Goal: Book appointment/travel/reservation

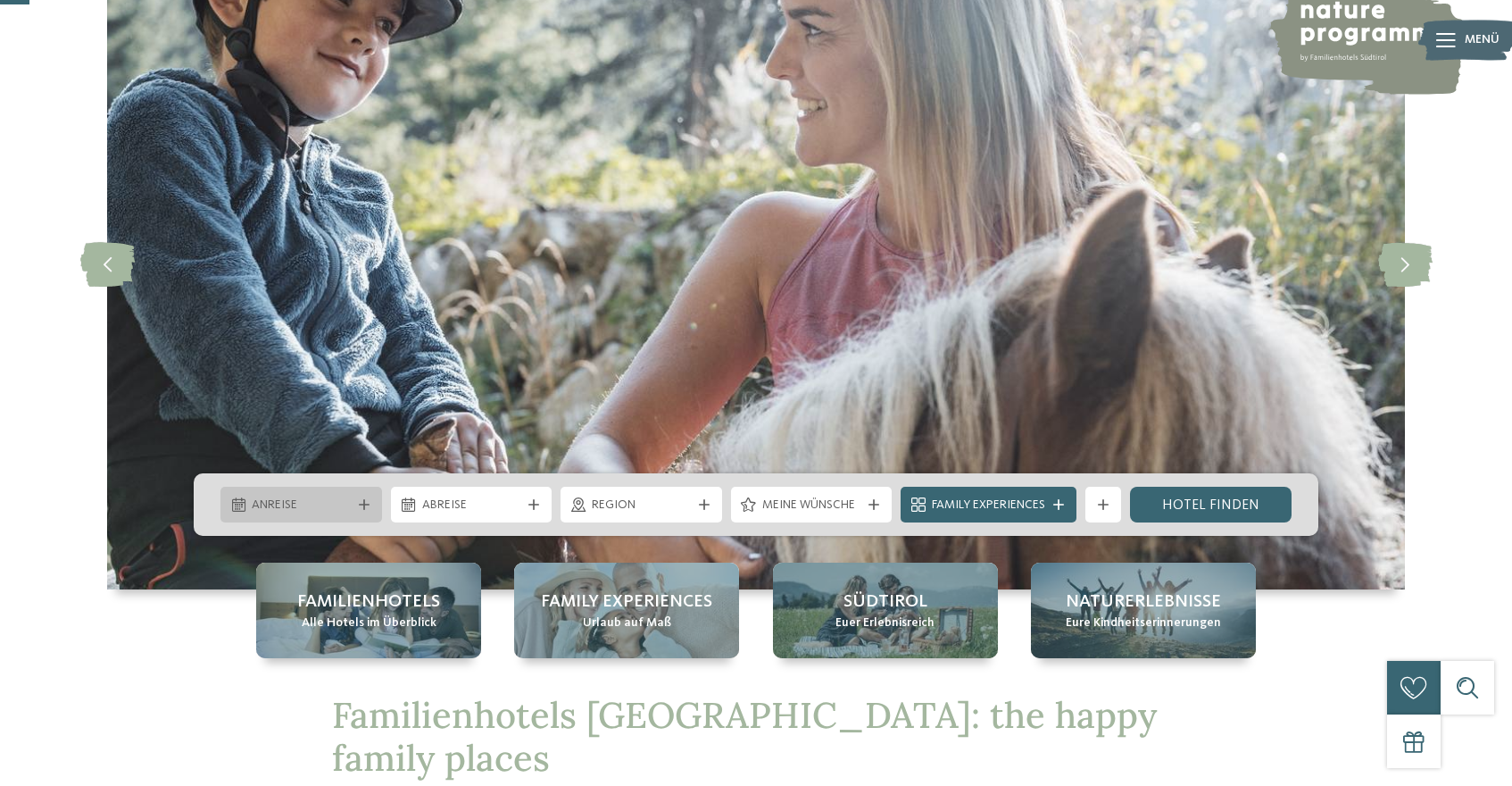
click at [365, 505] on icon at bounding box center [365, 505] width 11 height 11
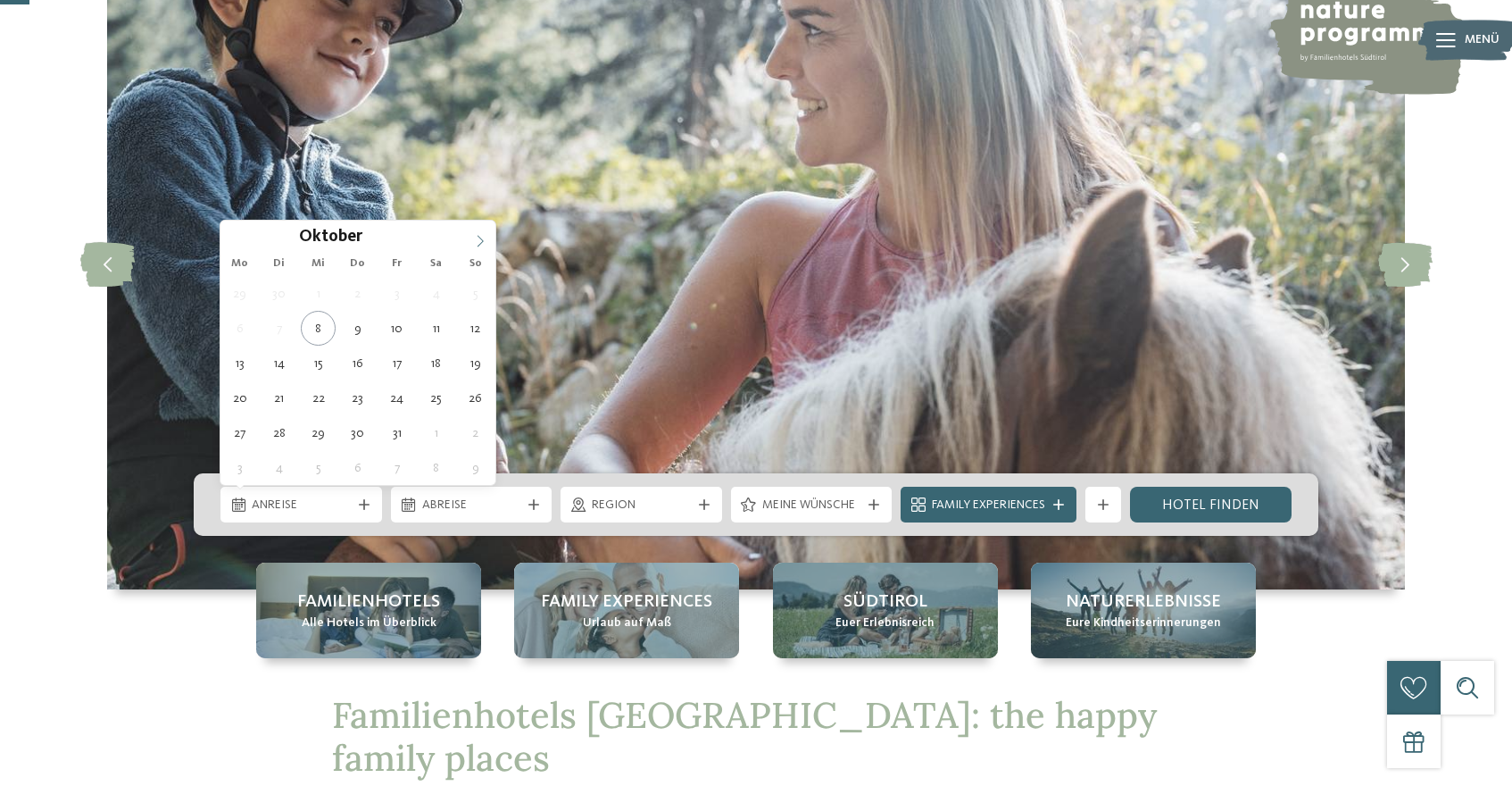
click at [478, 243] on icon at bounding box center [480, 241] width 13 height 13
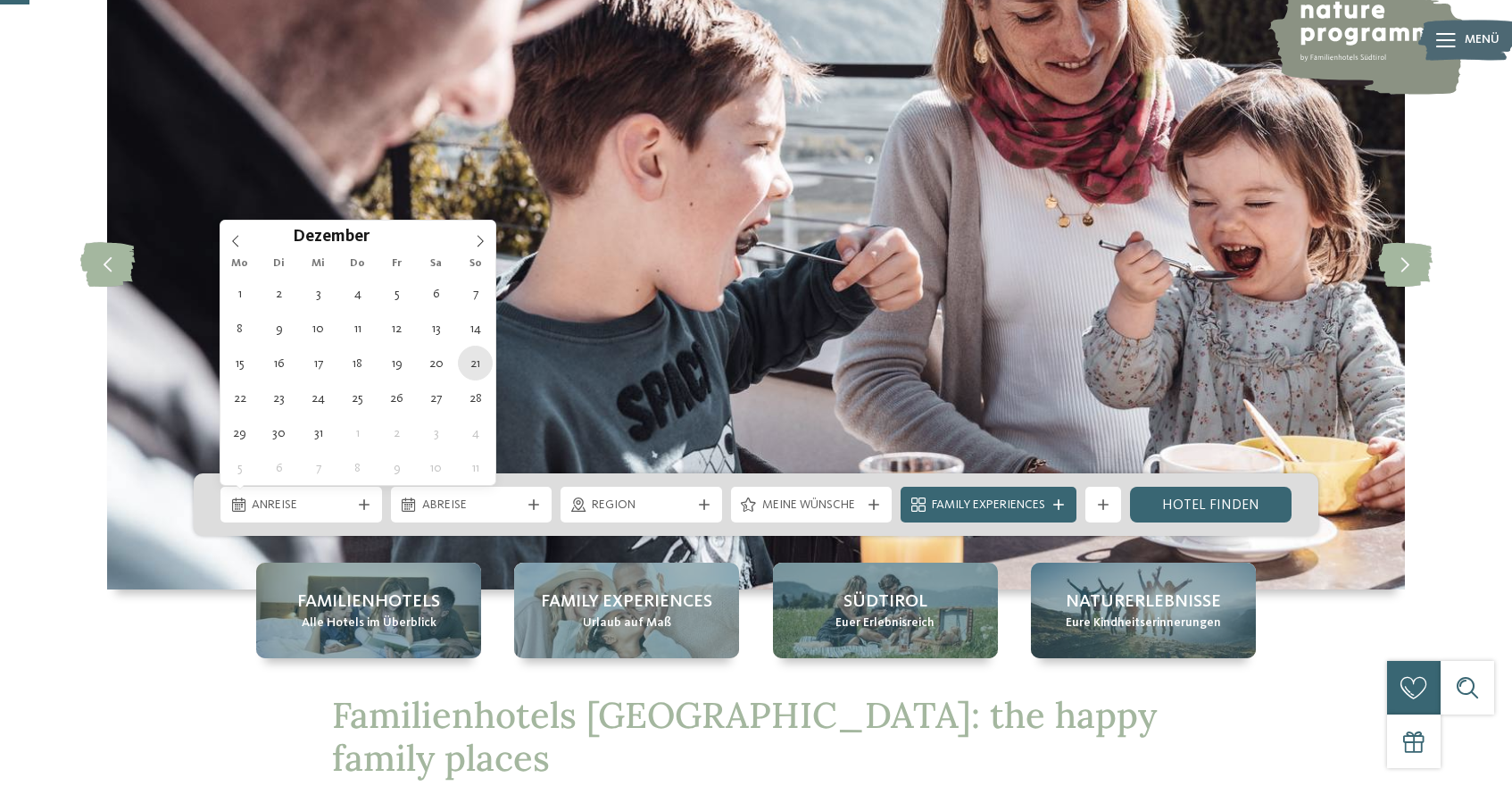
type div "[DATE]"
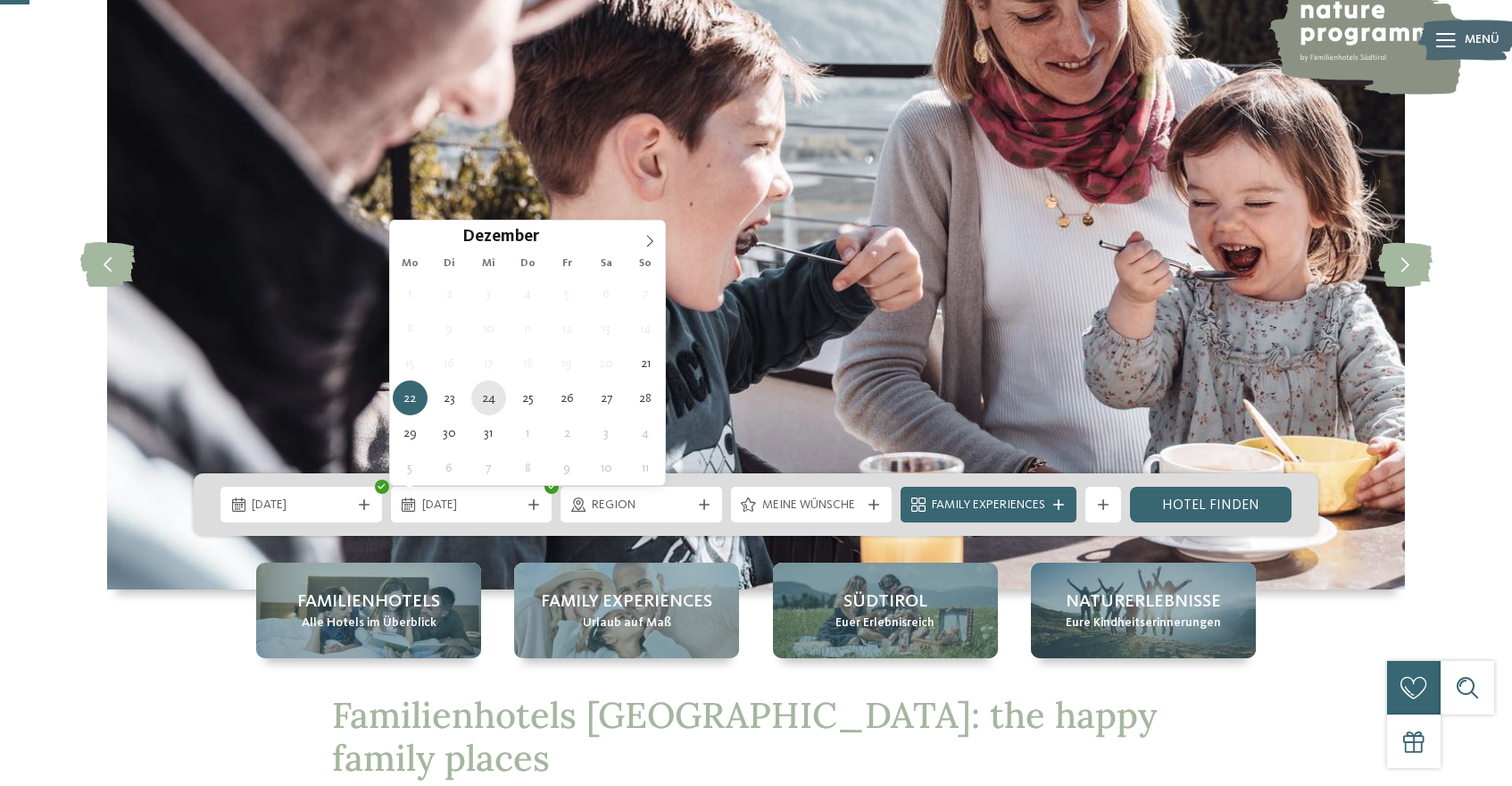
type div "[DATE]"
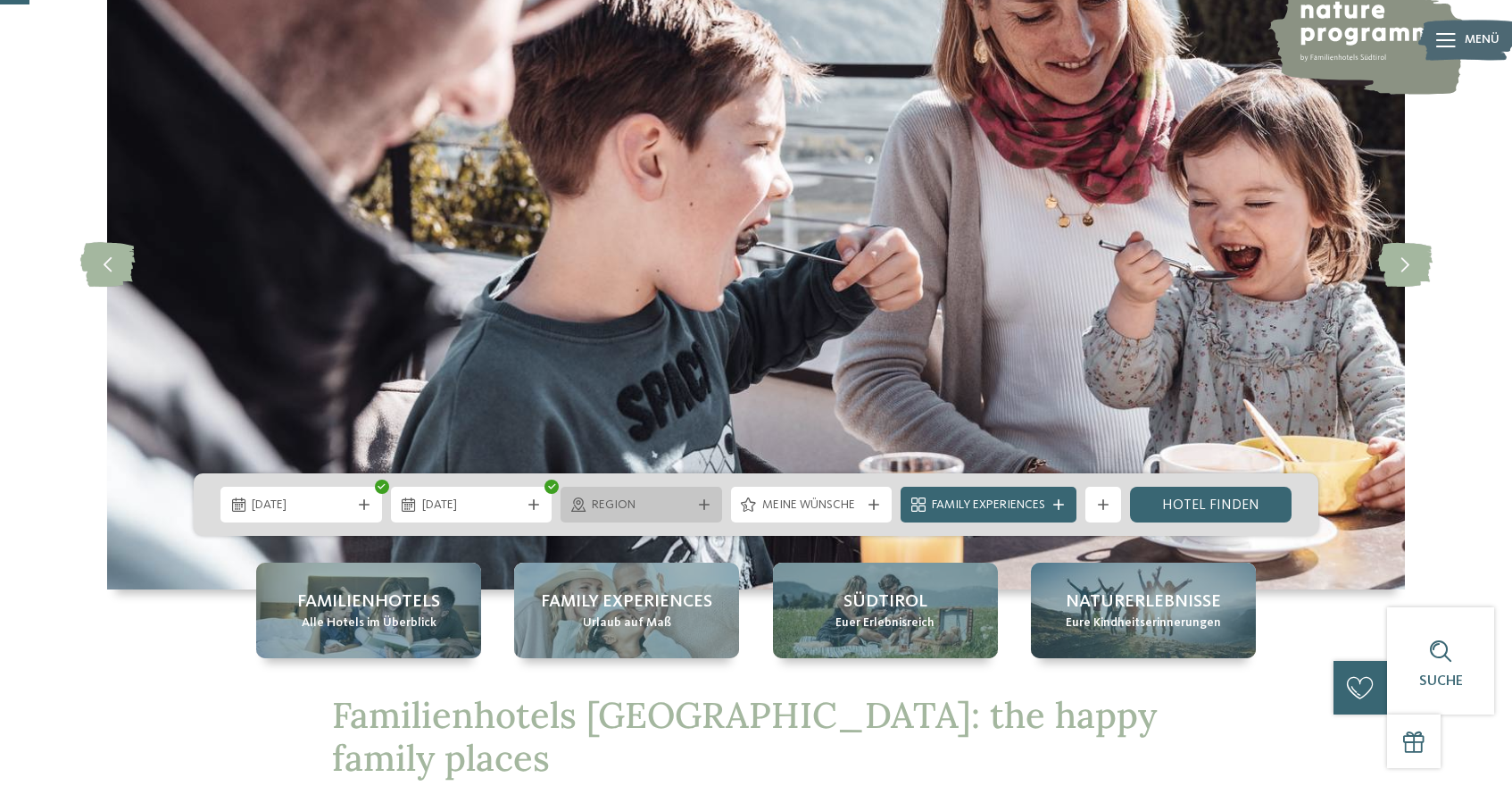
click at [707, 505] on icon at bounding box center [704, 505] width 11 height 11
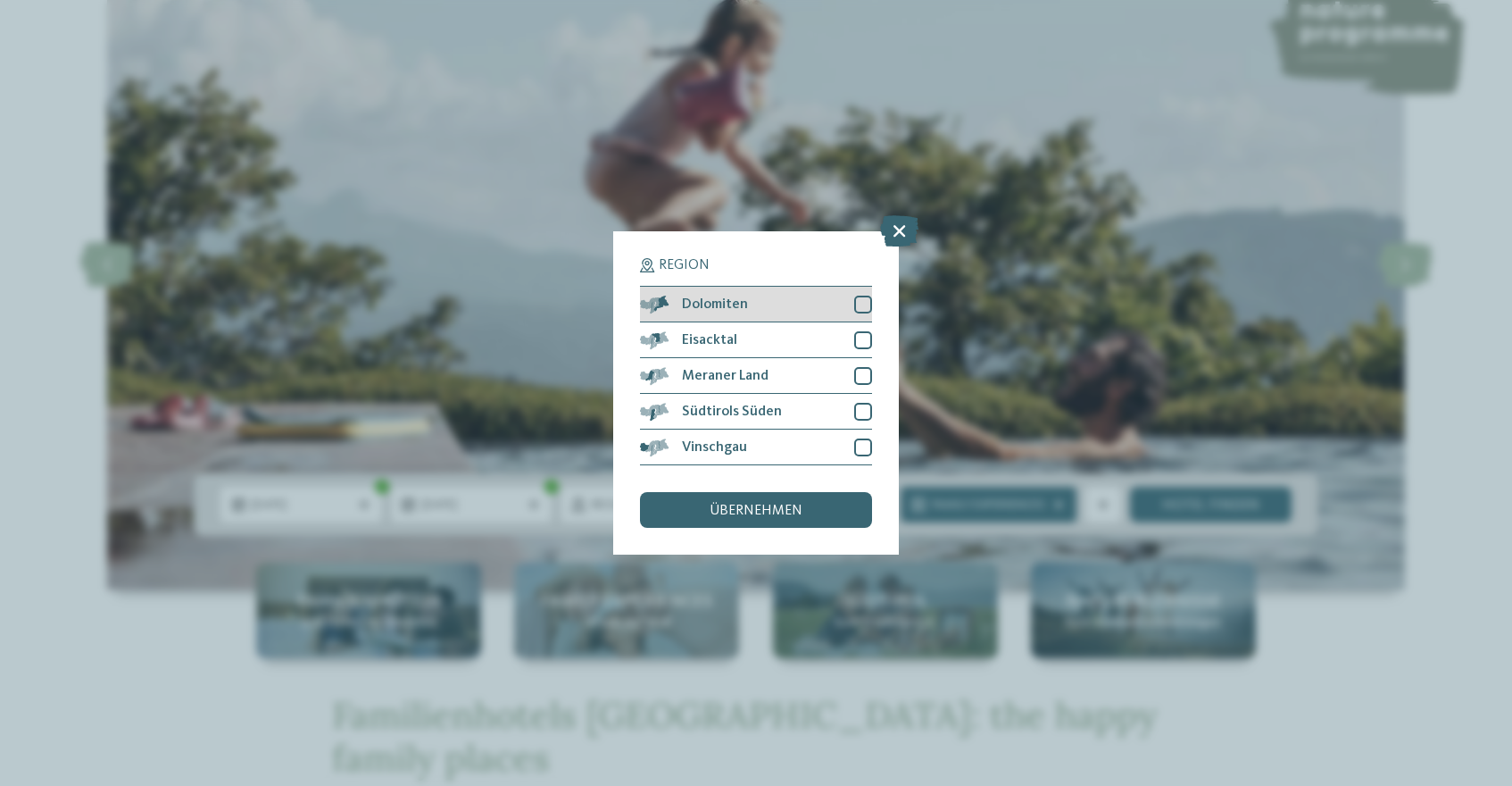
click at [863, 303] on div at bounding box center [863, 305] width 18 height 18
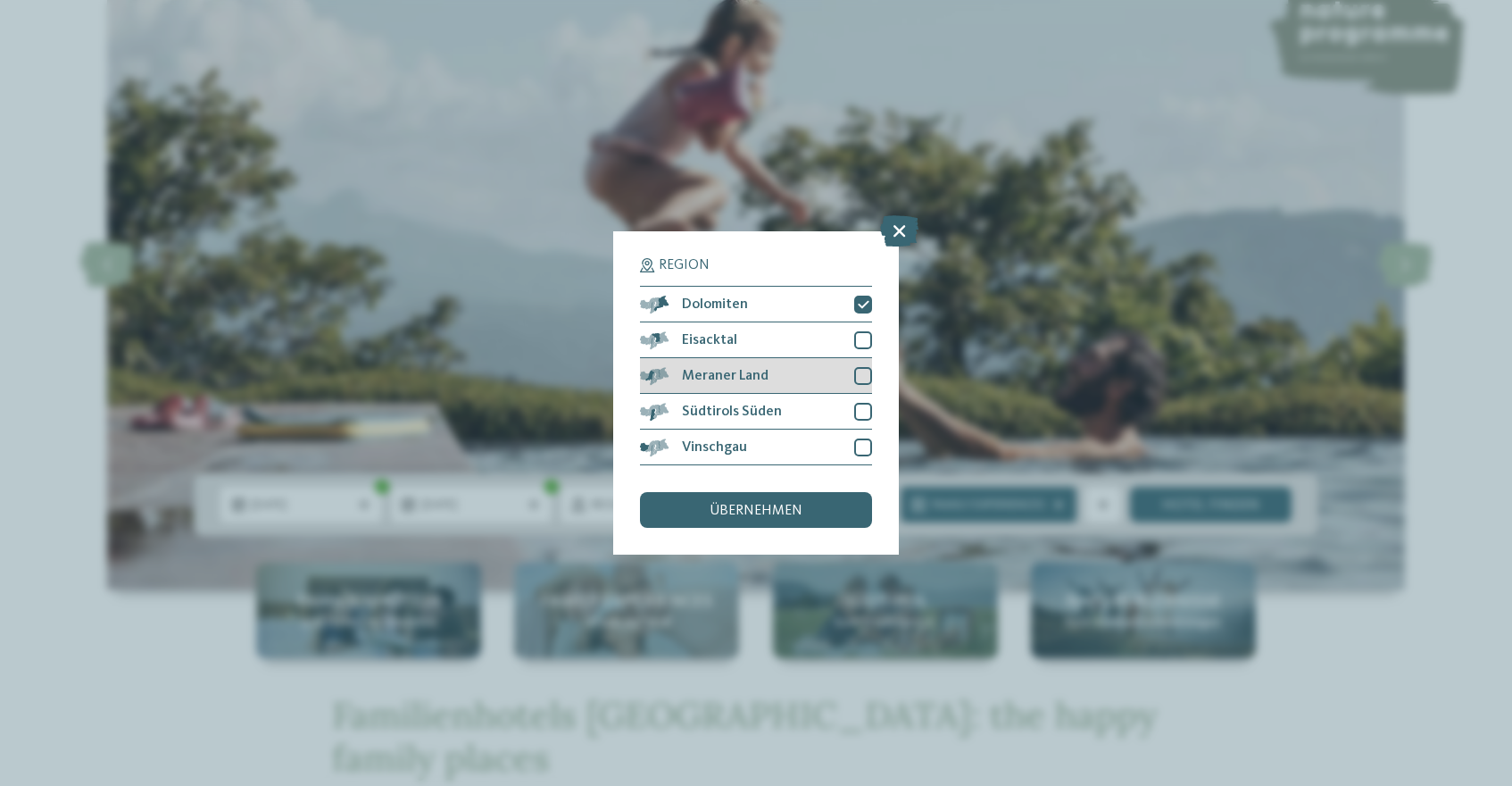
click at [861, 379] on div at bounding box center [863, 376] width 18 height 18
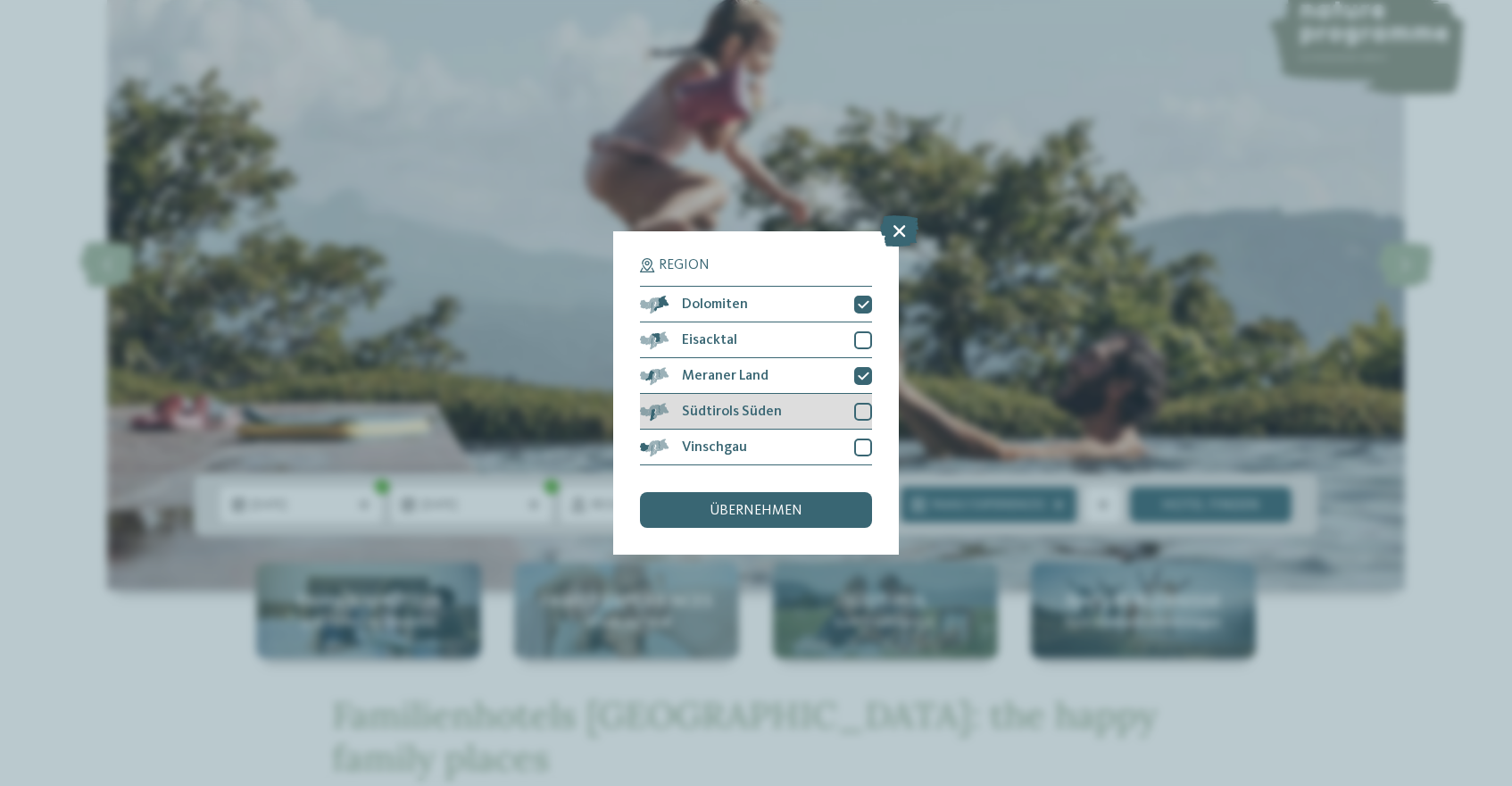
click at [862, 411] on div at bounding box center [863, 411] width 18 height 18
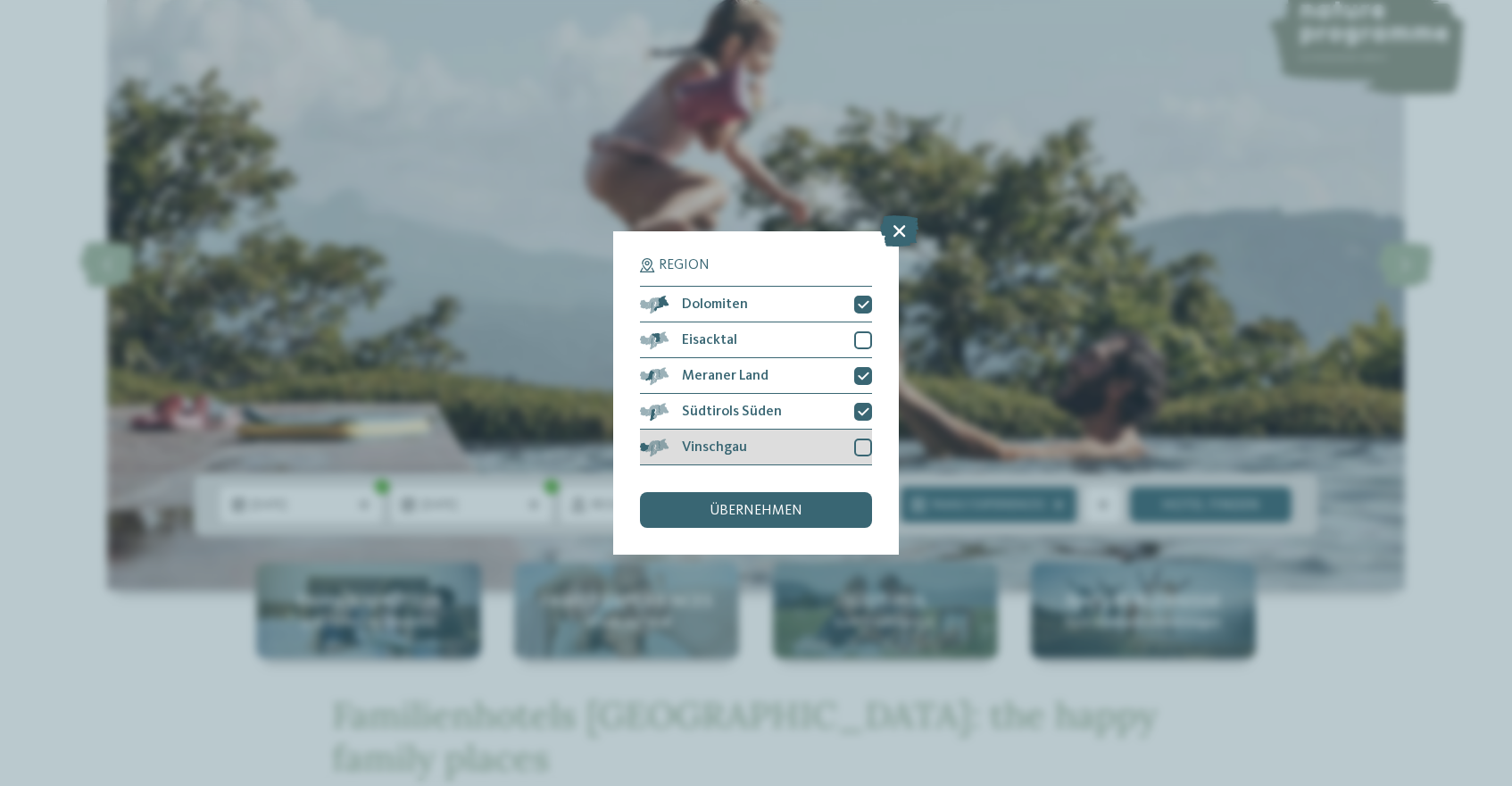
click at [863, 440] on div at bounding box center [863, 447] width 18 height 18
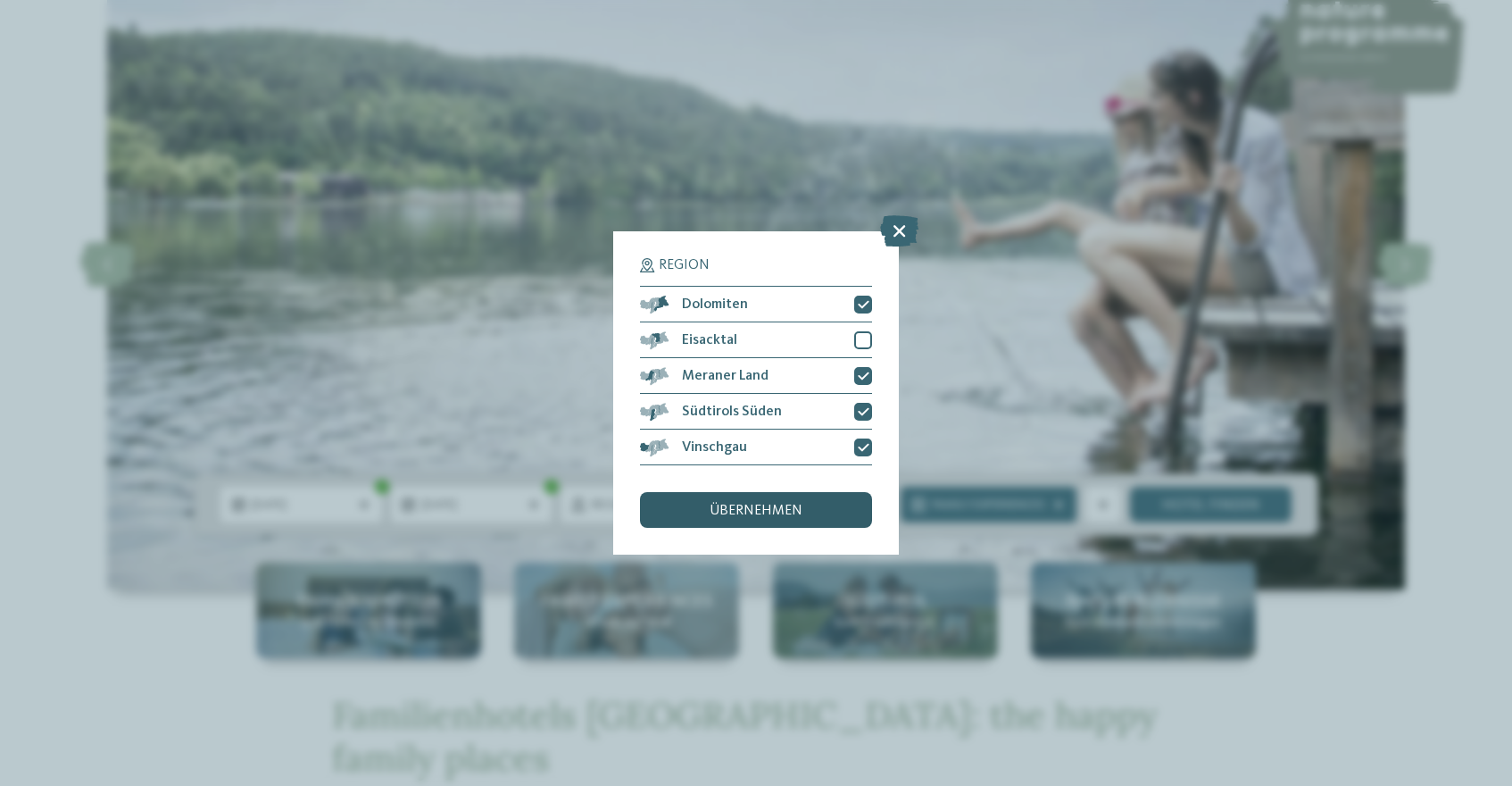
click at [828, 493] on div "übernehmen" at bounding box center [756, 510] width 232 height 36
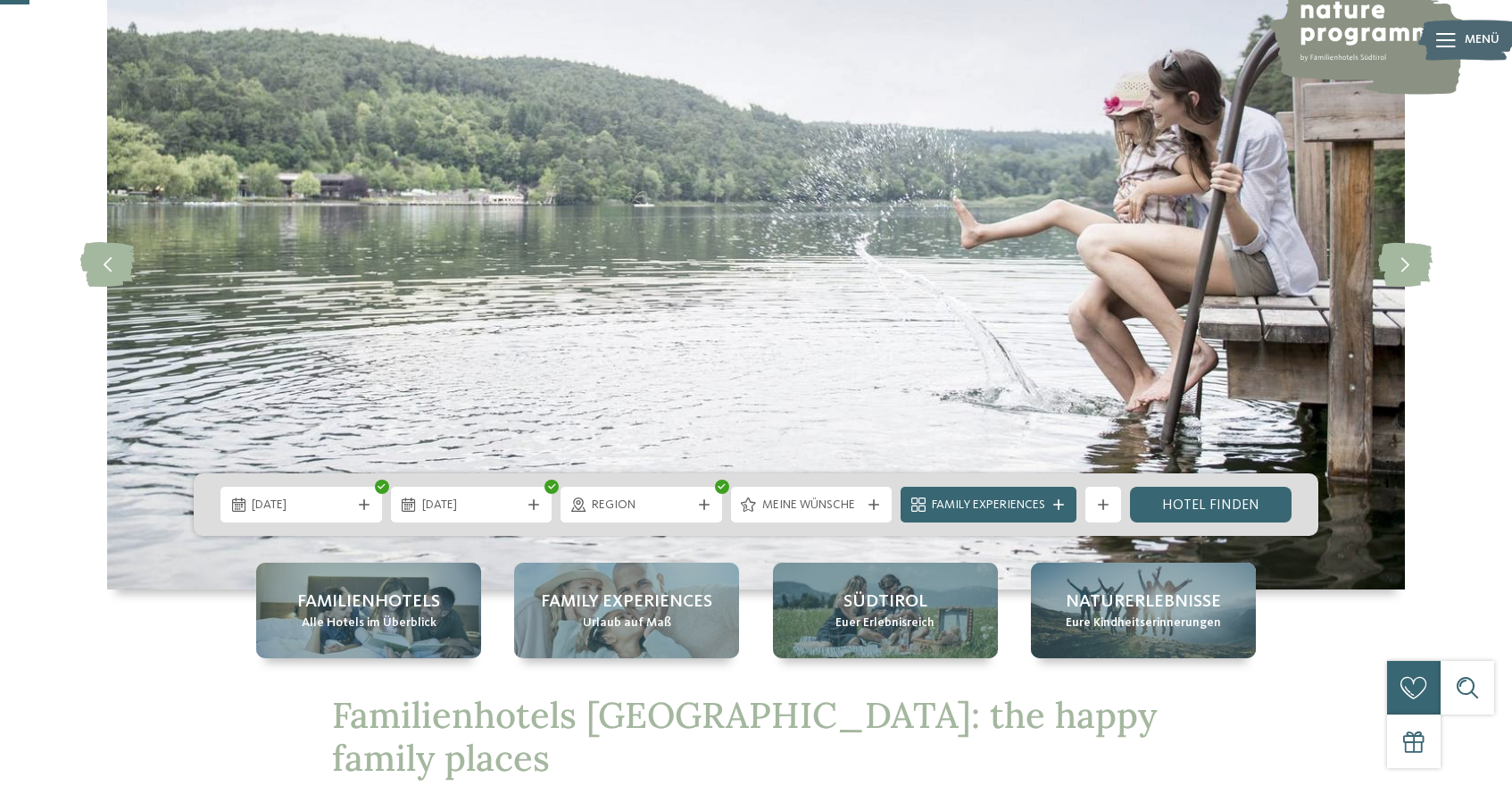
click at [854, 523] on div "21.12.2025 24.12.2025" at bounding box center [756, 505] width 1125 height 63
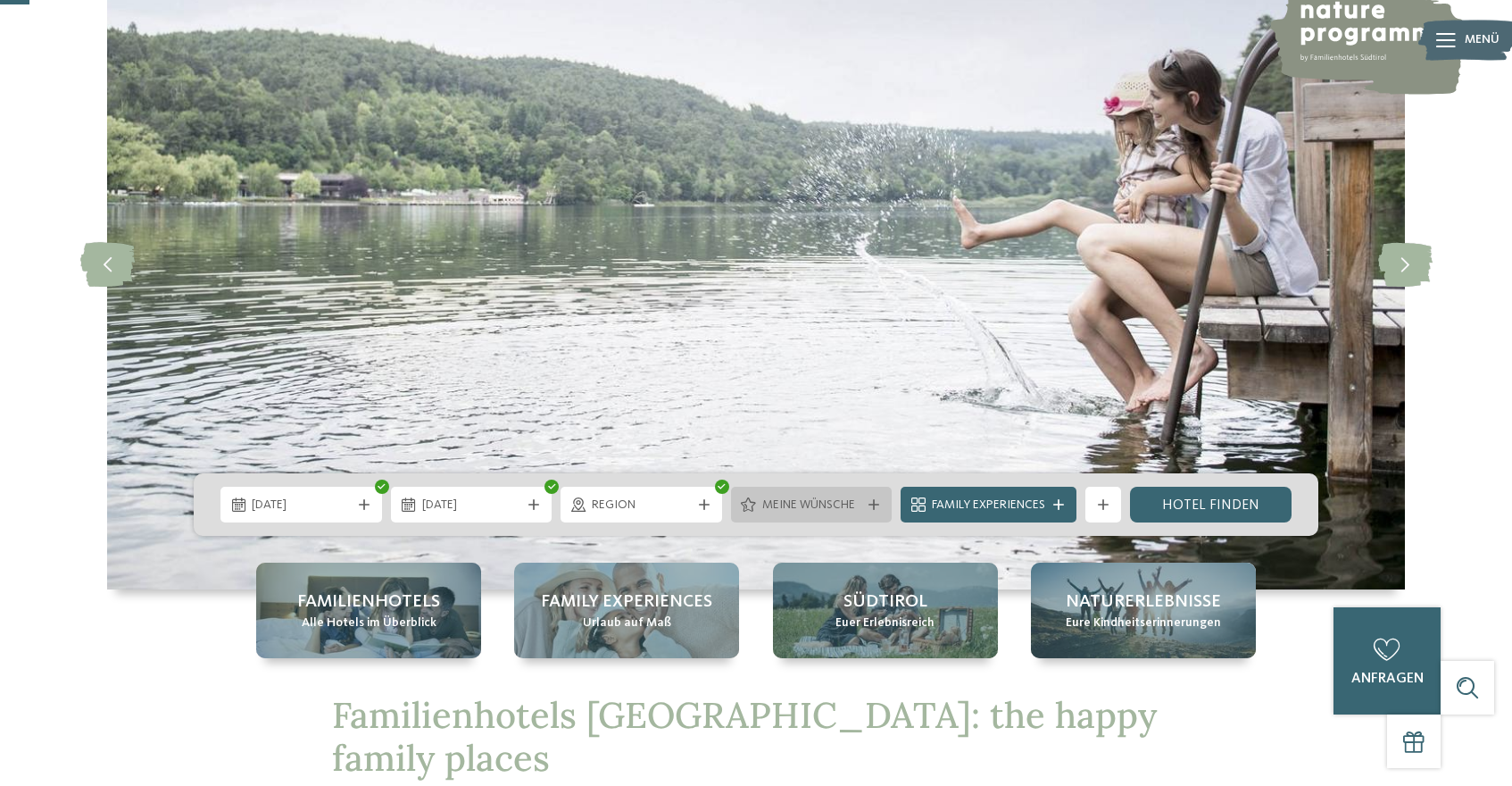
click at [854, 510] on span "Meine Wünsche" at bounding box center [812, 505] width 99 height 18
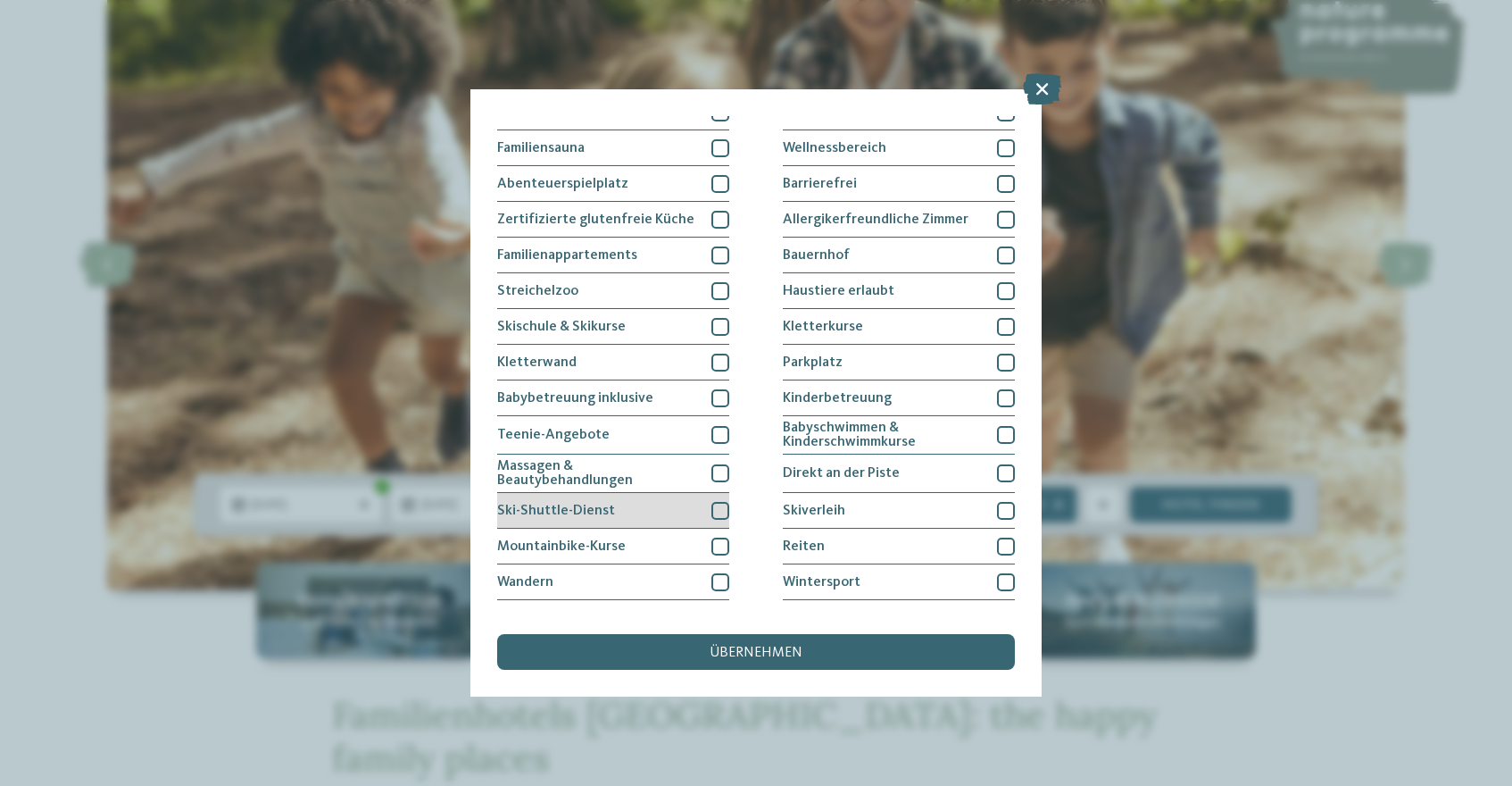
scroll to position [72, 0]
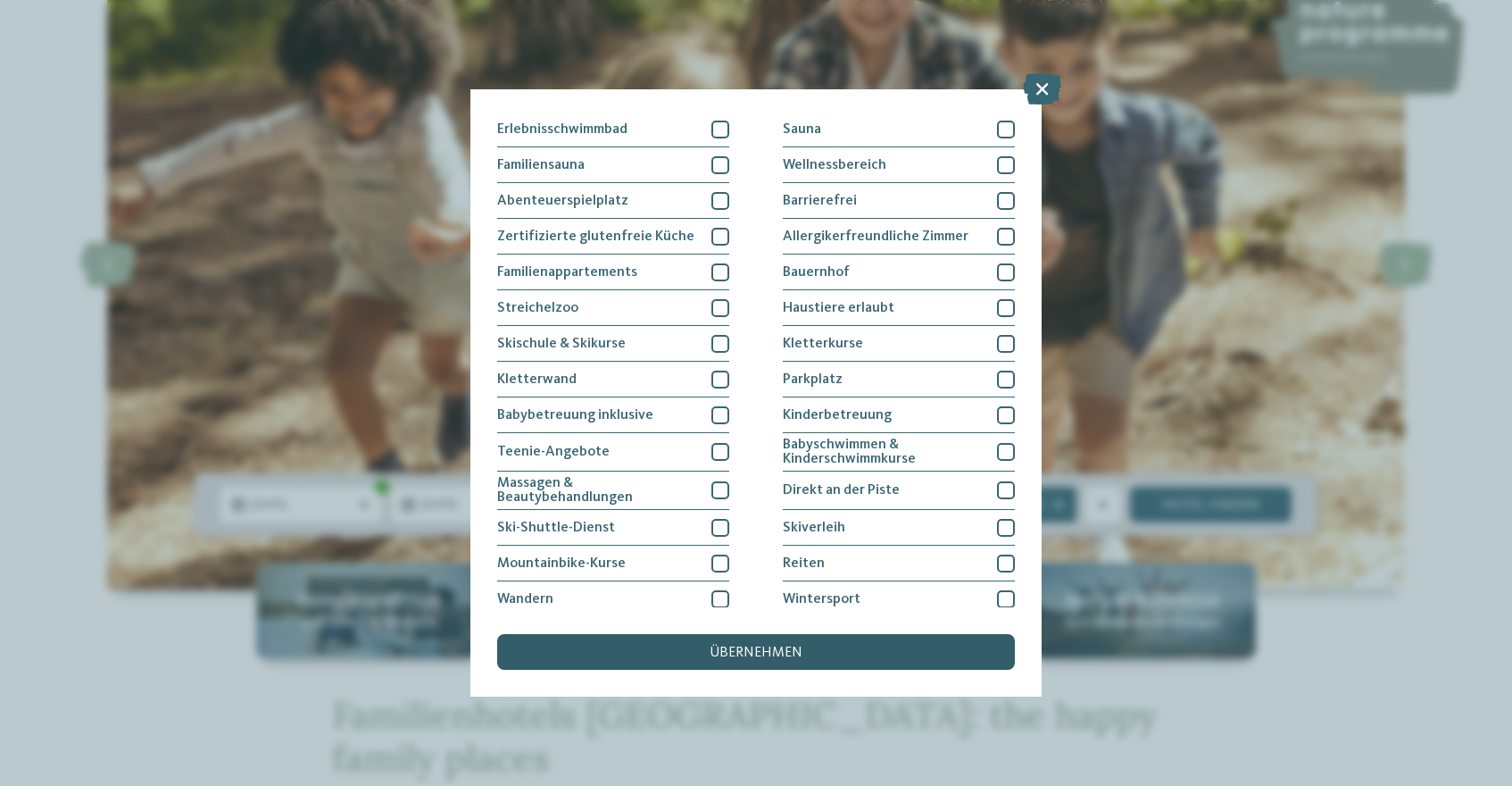
click at [743, 662] on div "übernehmen" at bounding box center [756, 652] width 518 height 36
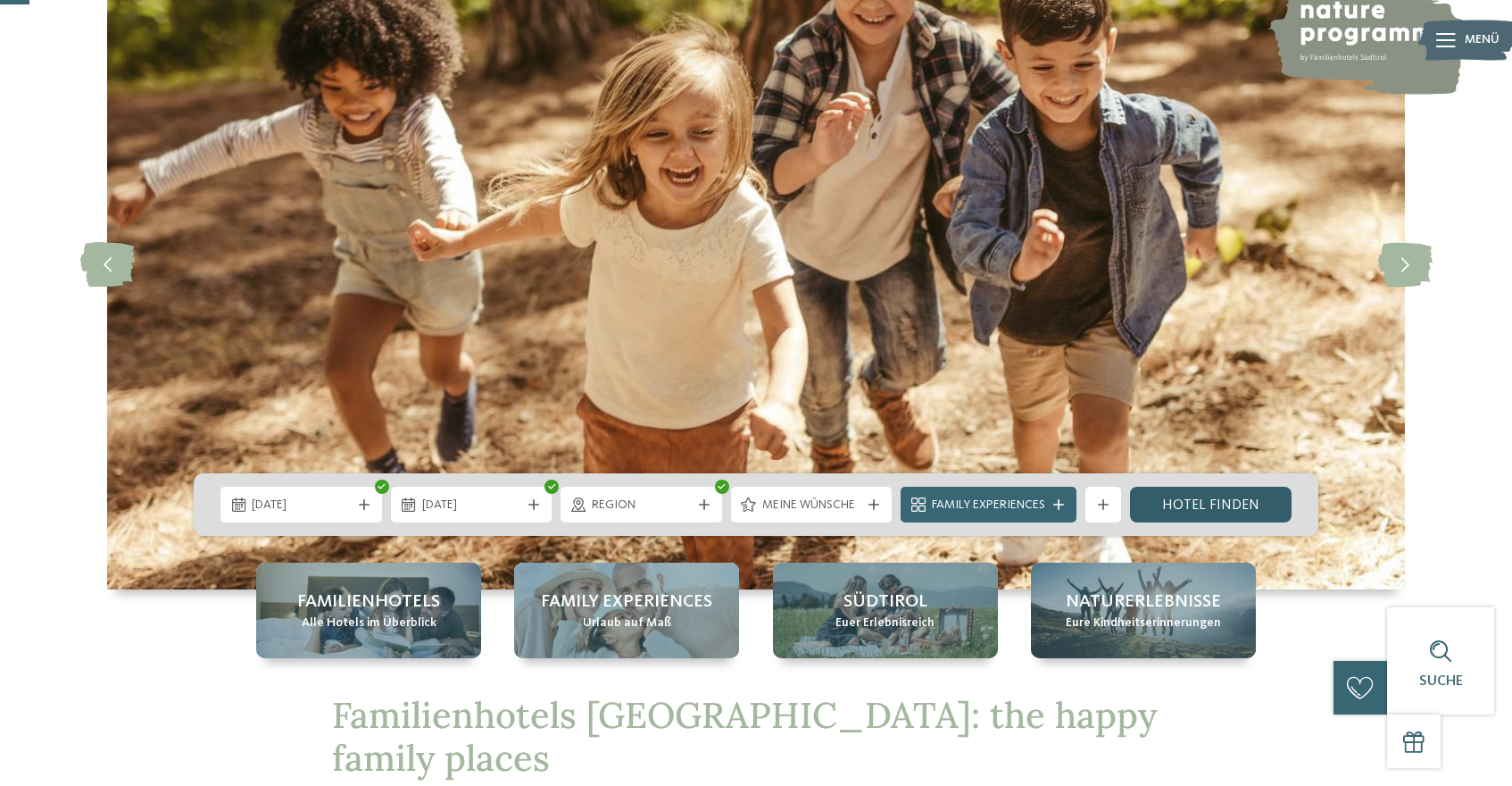
click at [1181, 501] on link "Hotel finden" at bounding box center [1211, 505] width 161 height 36
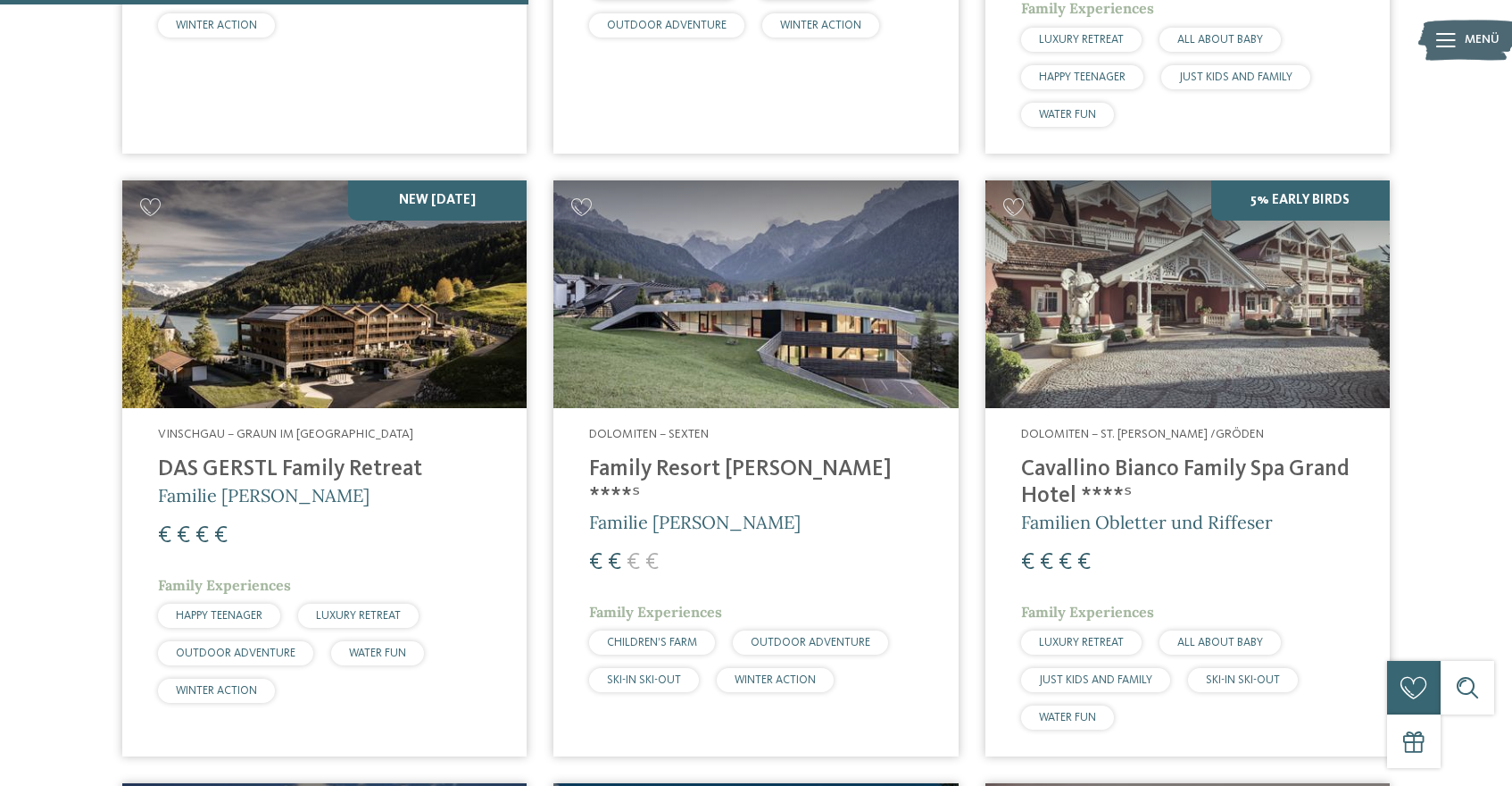
scroll to position [1153, 0]
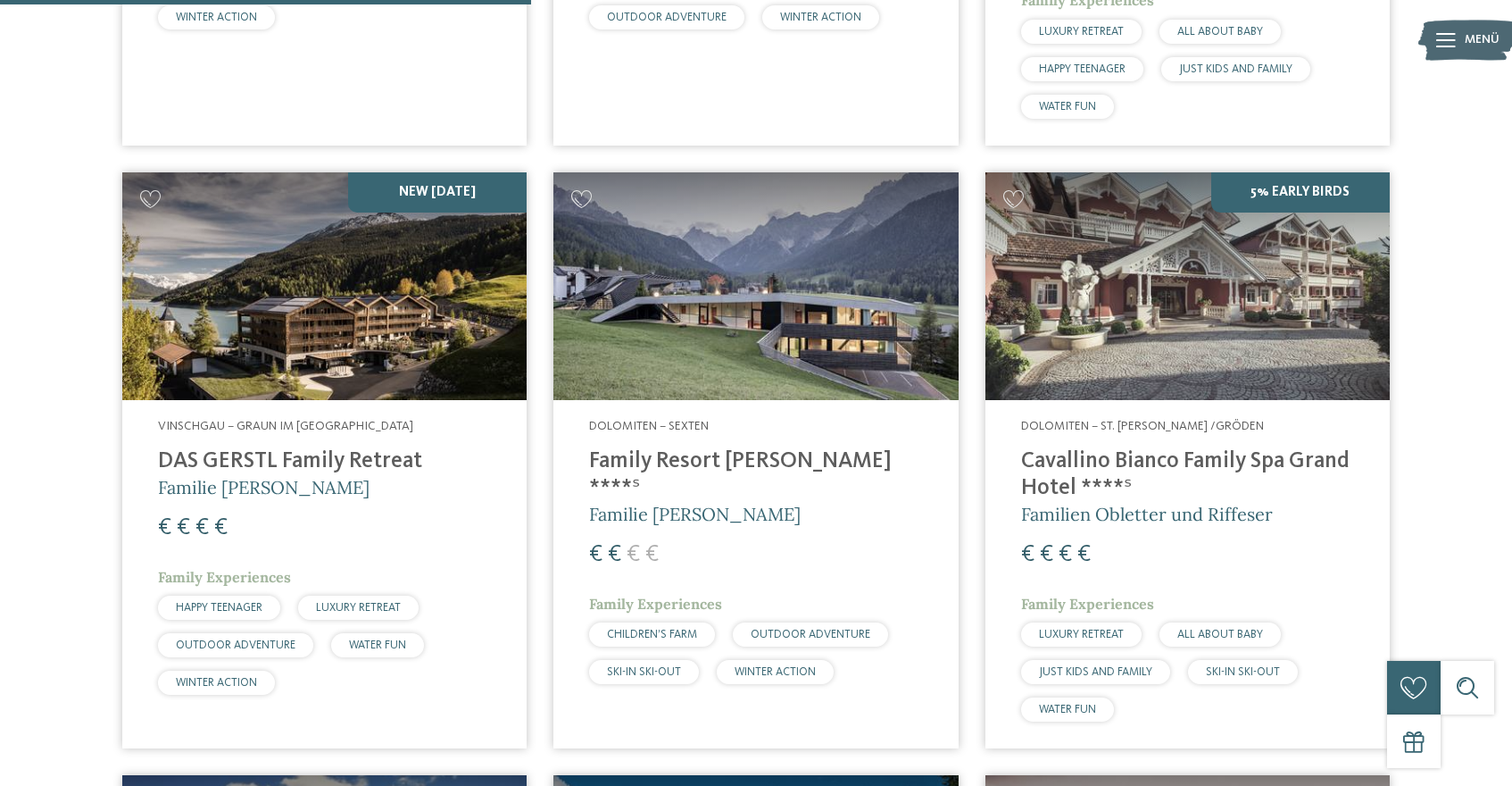
click at [881, 305] on img at bounding box center [755, 286] width 404 height 228
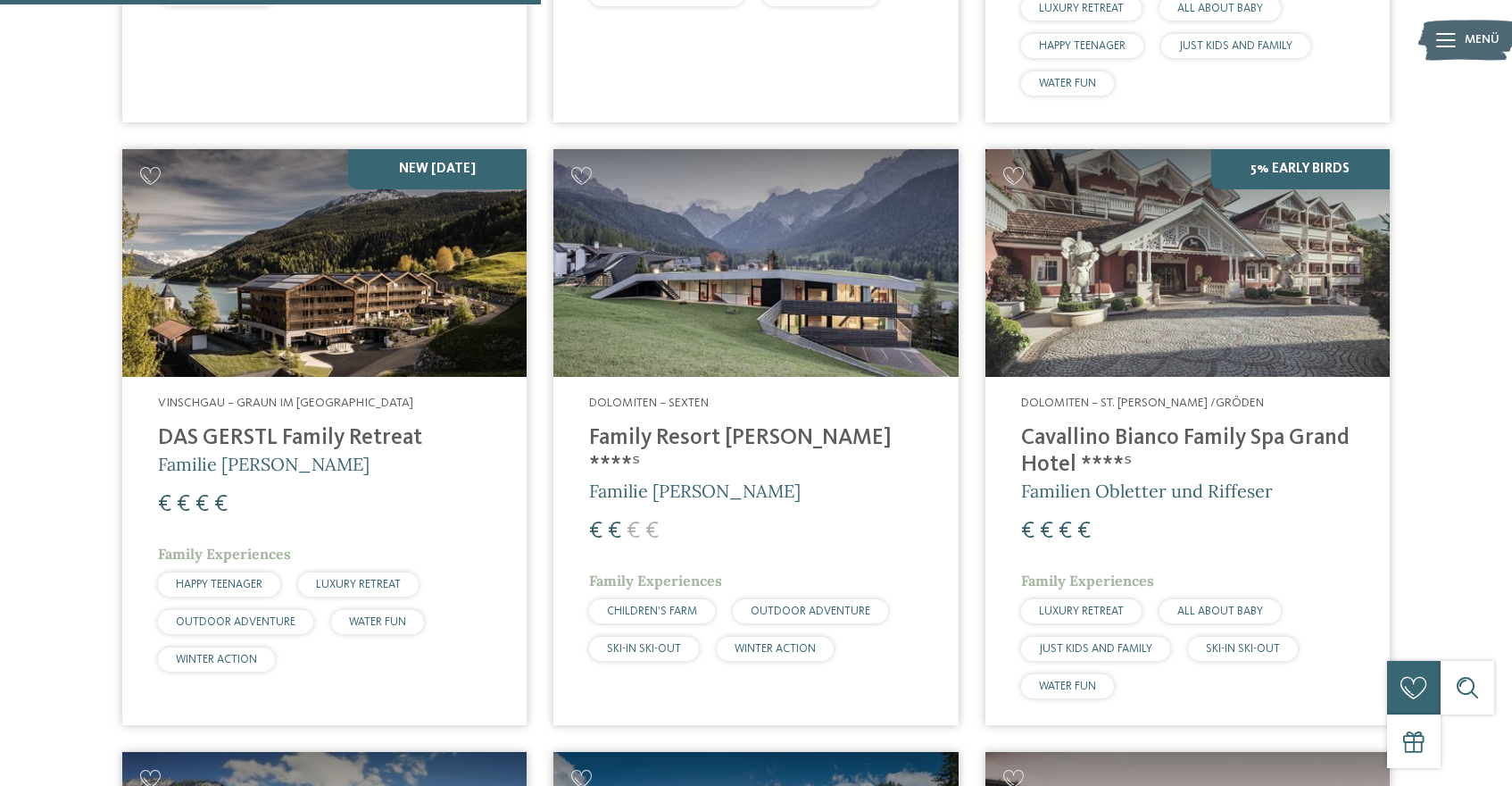
scroll to position [1172, 0]
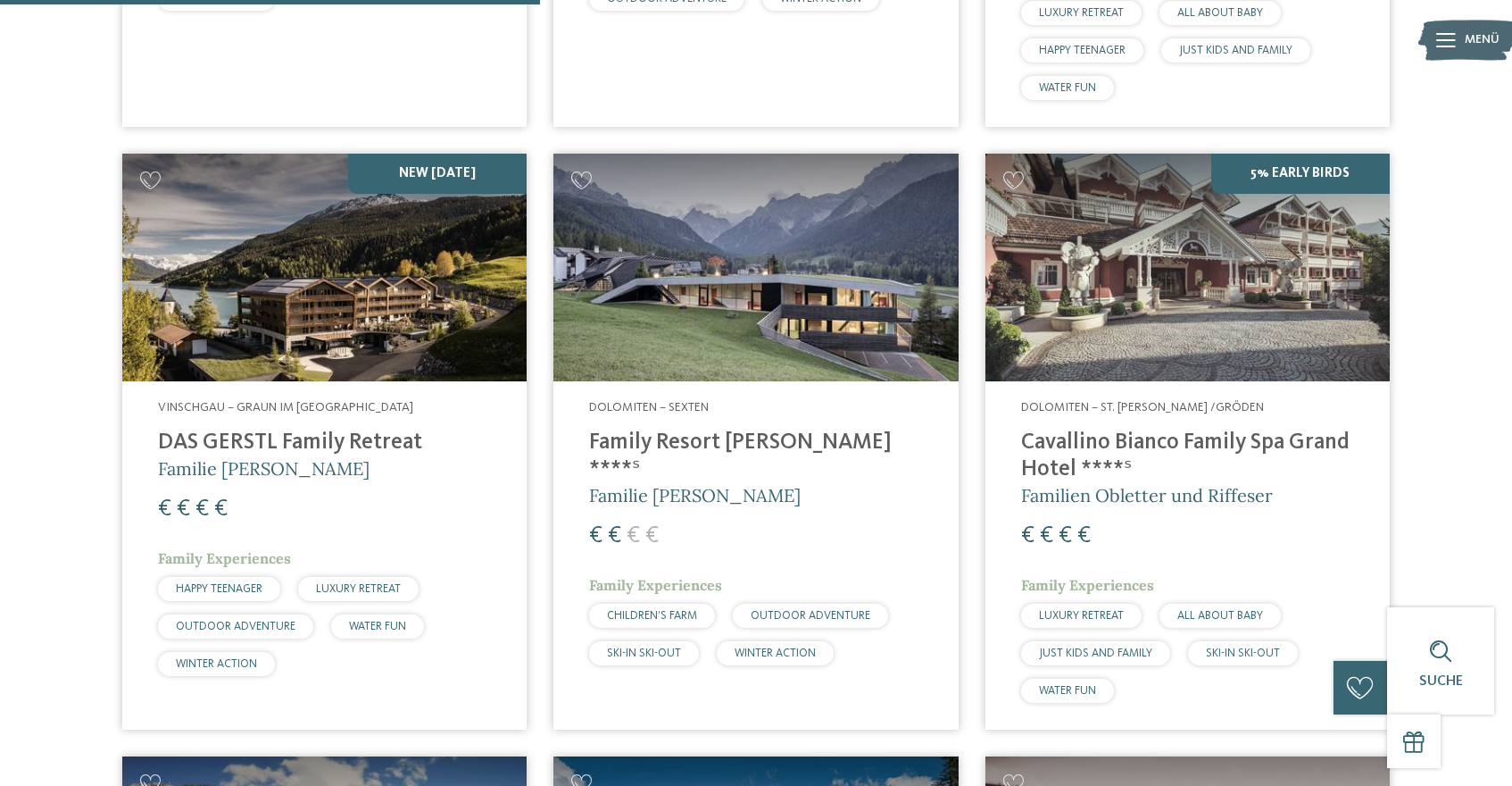
click at [415, 258] on img at bounding box center [324, 267] width 404 height 228
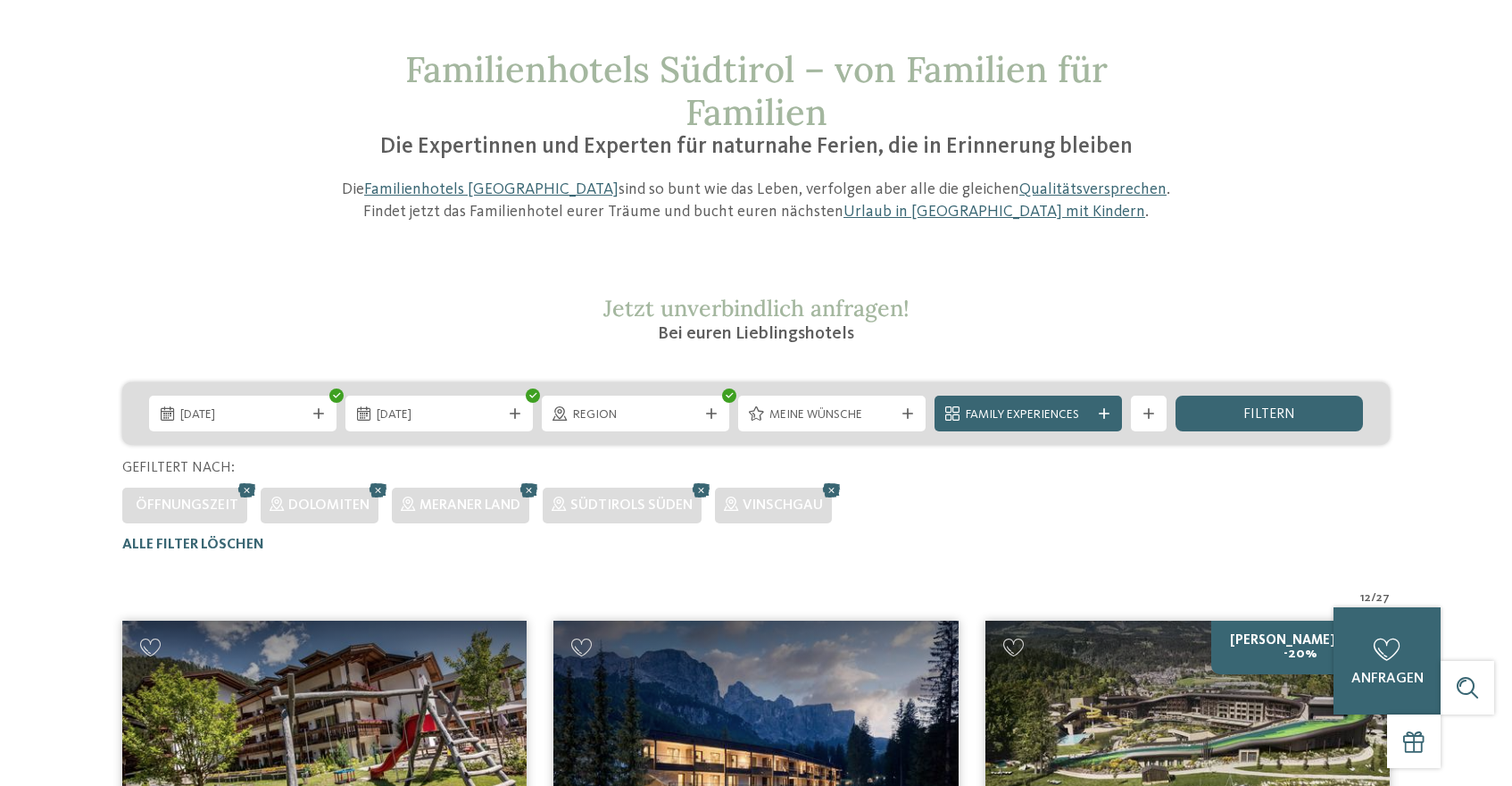
scroll to position [0, 0]
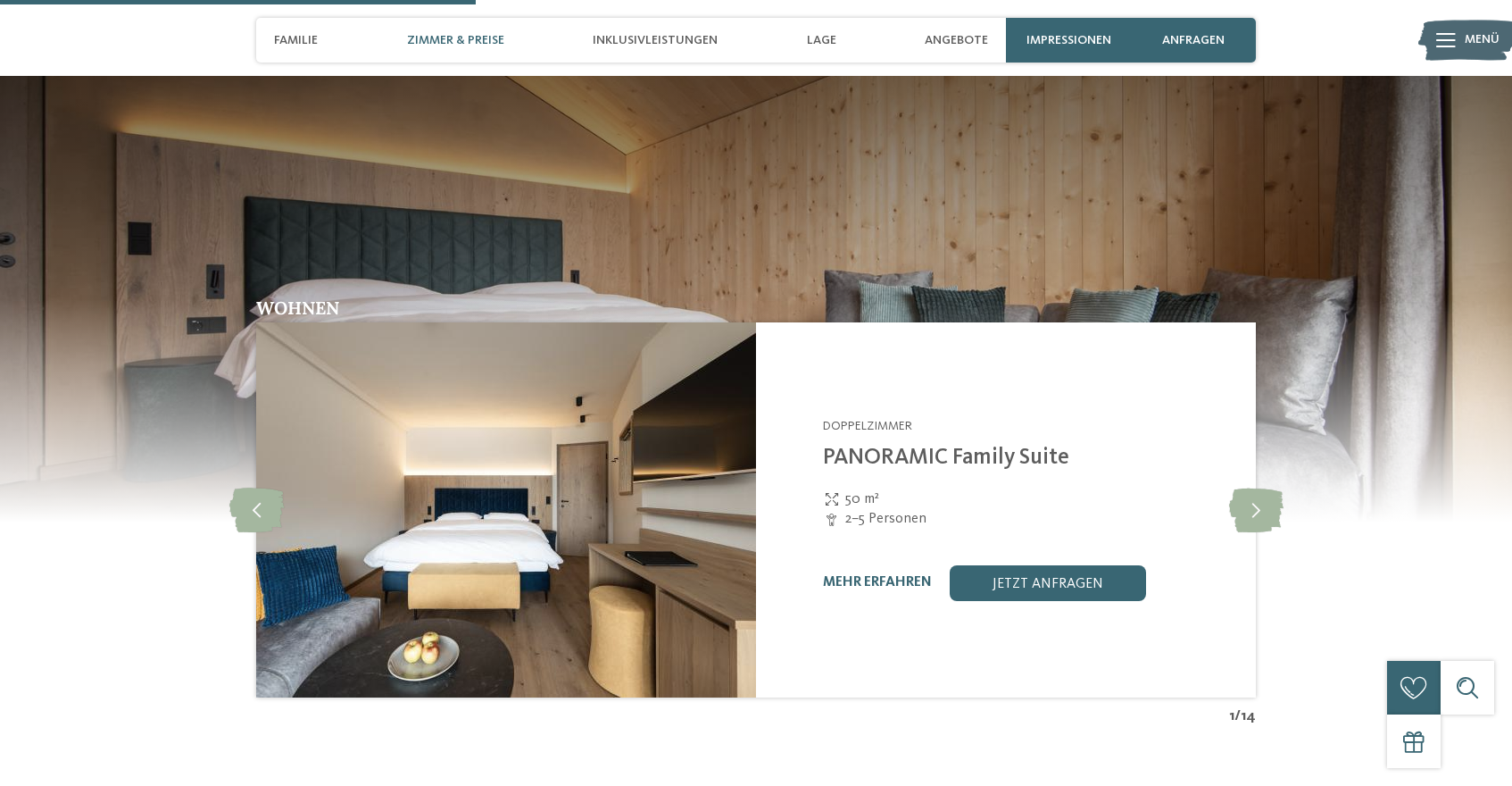
scroll to position [1914, 0]
